Goal: Task Accomplishment & Management: Manage account settings

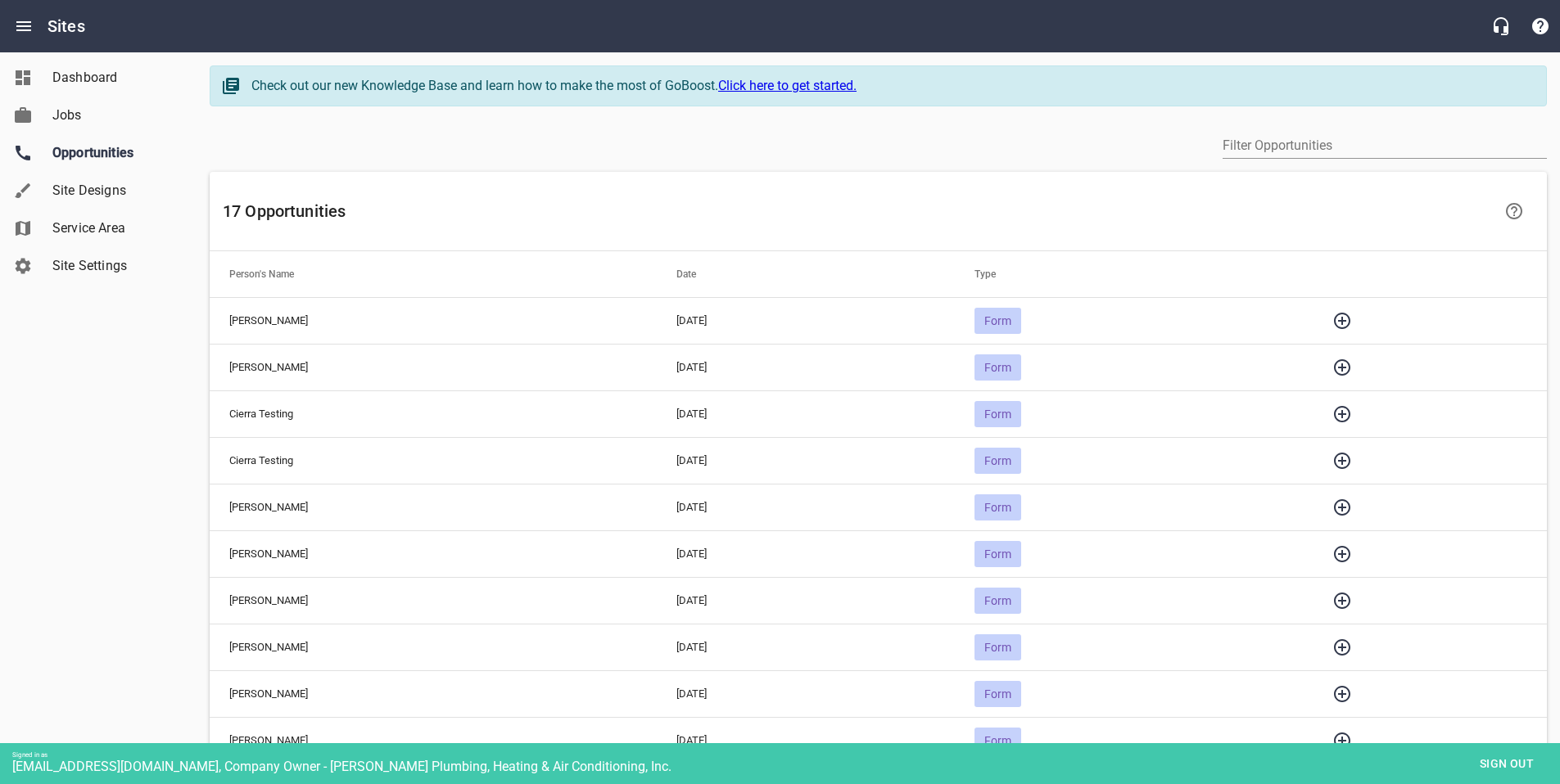
click at [1352, 319] on icon "button" at bounding box center [1342, 321] width 19 height 19
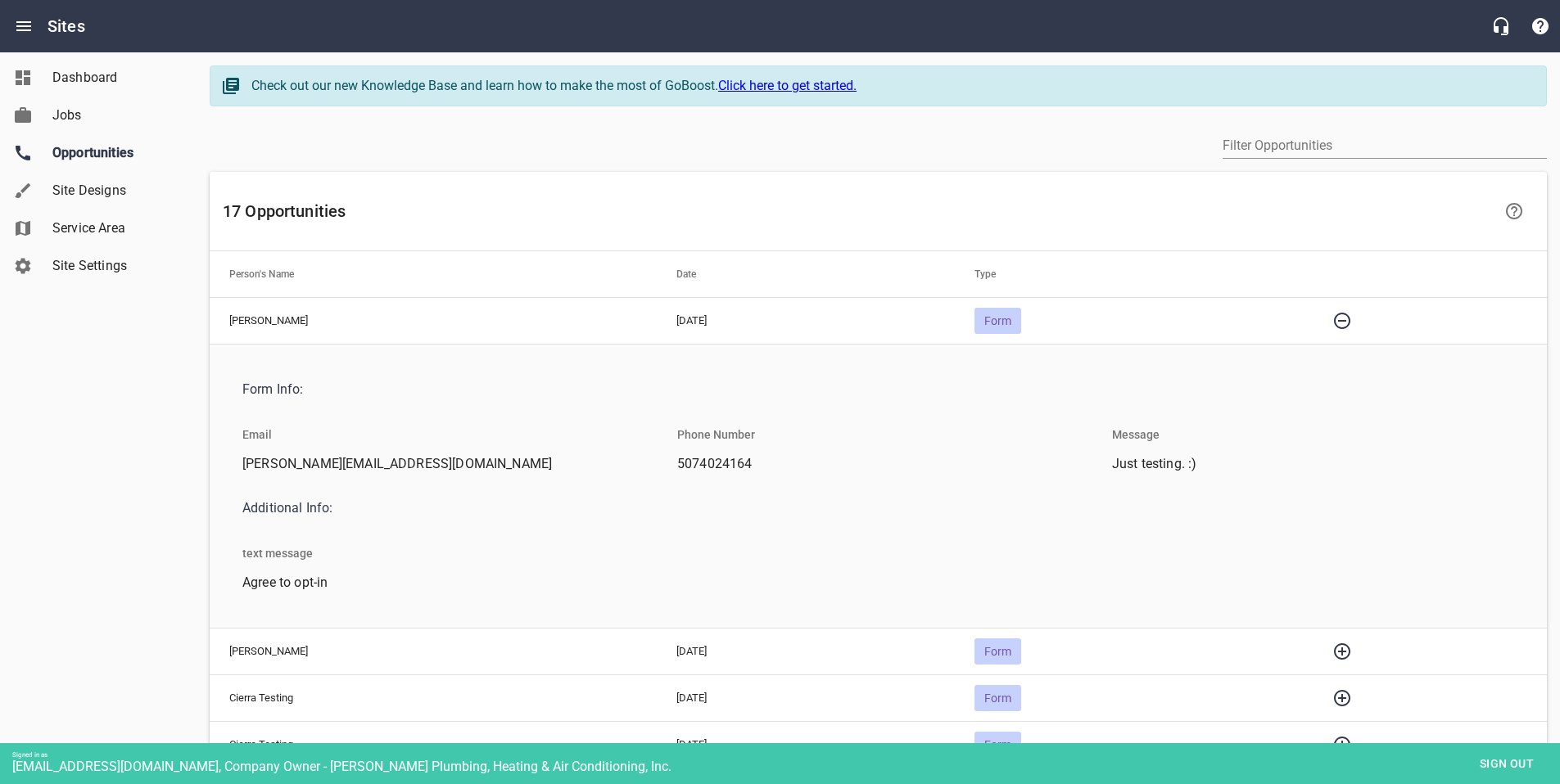
click at [1503, 765] on span "Sign out" at bounding box center [1507, 764] width 69 height 20
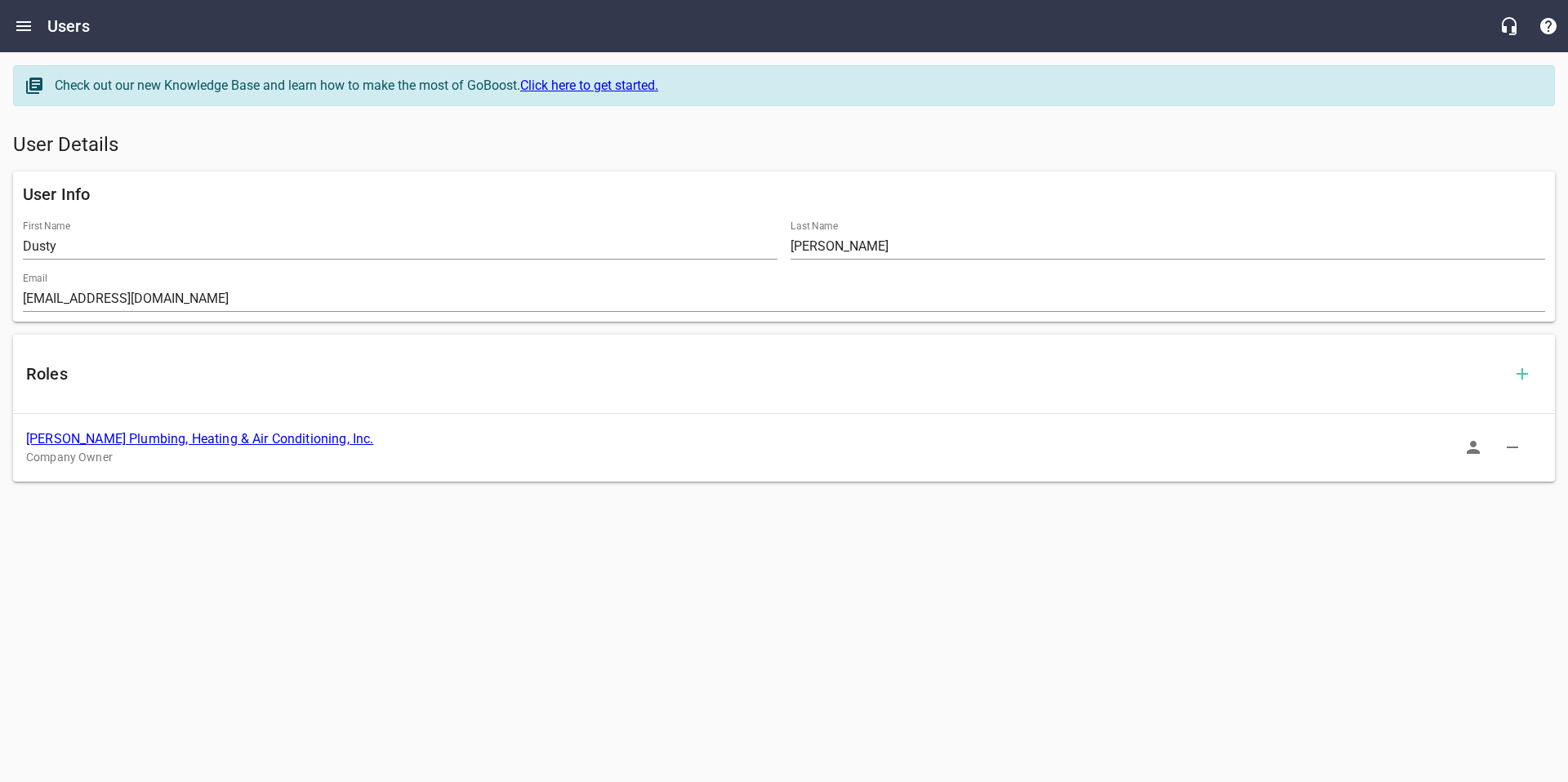
click at [1472, 452] on icon "button" at bounding box center [1473, 447] width 13 height 13
